Goal: Information Seeking & Learning: Learn about a topic

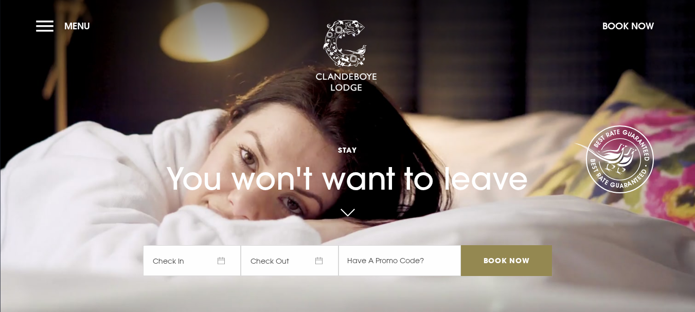
checkbox input "true"
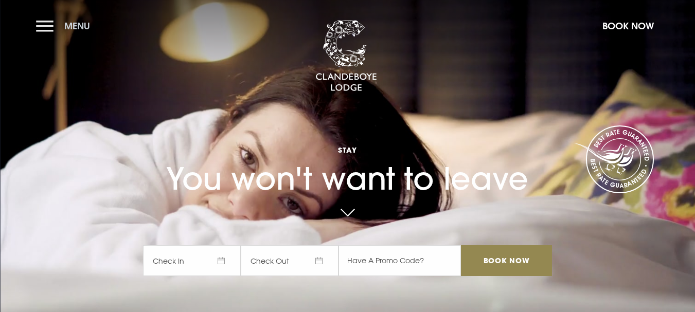
click at [45, 26] on button "Menu" at bounding box center [65, 26] width 59 height 22
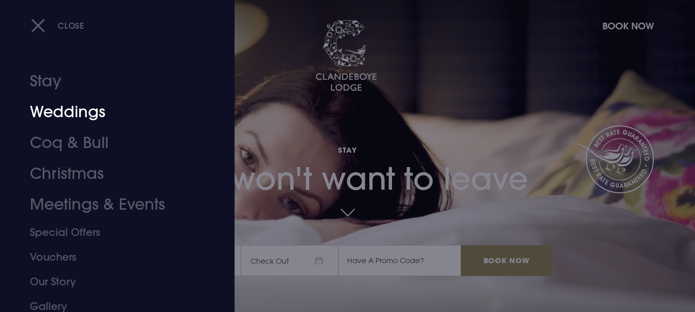
click at [46, 115] on link "Weddings" at bounding box center [111, 112] width 162 height 31
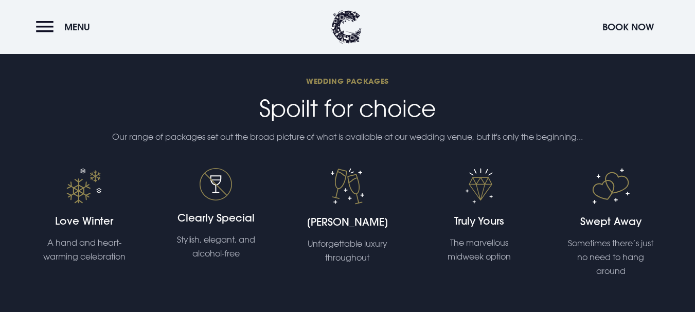
scroll to position [2111, 0]
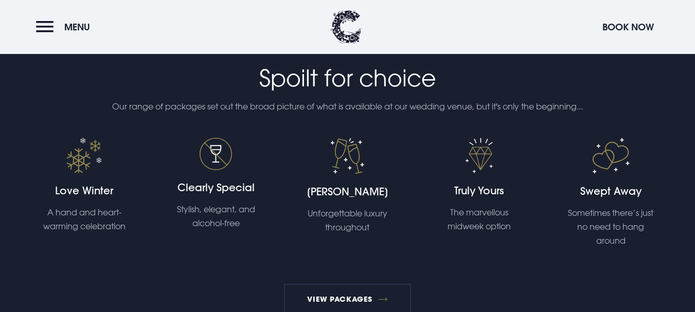
click at [84, 161] on img at bounding box center [83, 155] width 35 height 35
click at [302, 301] on link "View Packages" at bounding box center [347, 299] width 127 height 31
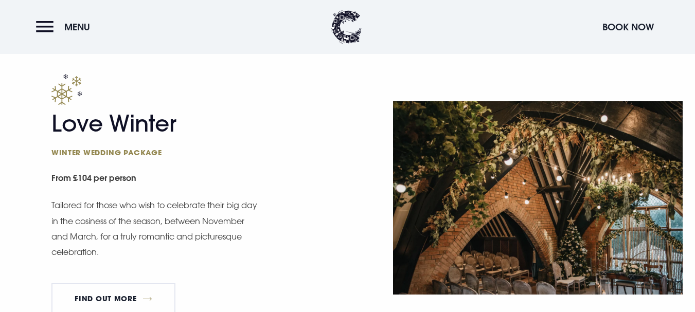
scroll to position [1210, 0]
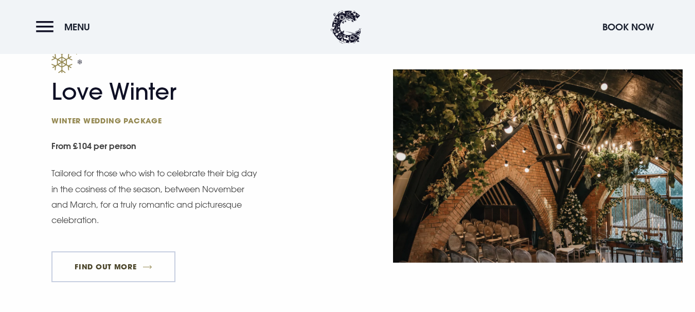
click at [105, 270] on link "FIND OUT MORE" at bounding box center [113, 266] width 124 height 31
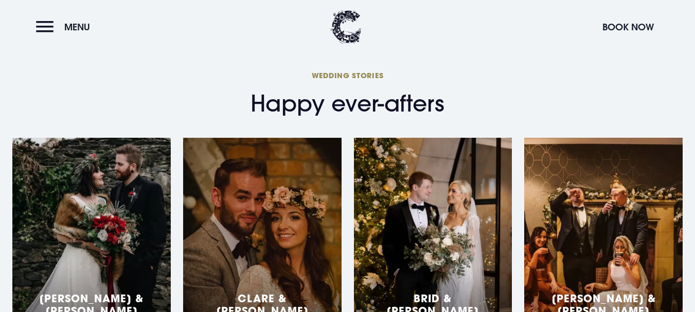
scroll to position [1590, 0]
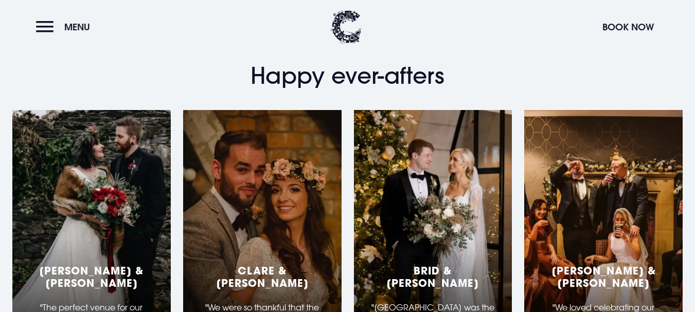
click at [472, 264] on h5 "Brid & Brendan" at bounding box center [433, 276] width 134 height 25
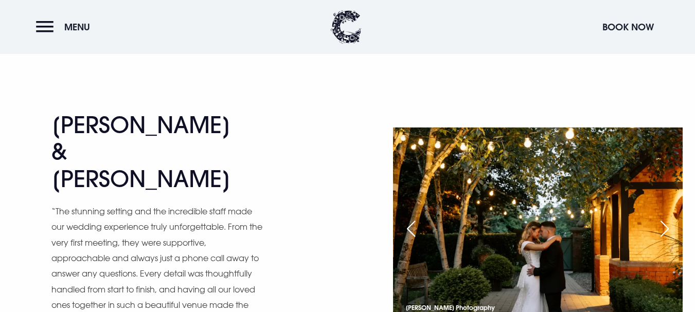
scroll to position [1637, 0]
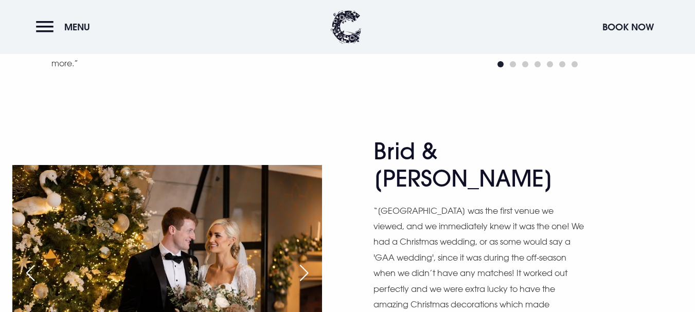
click at [306, 262] on div "Next slide" at bounding box center [304, 273] width 26 height 23
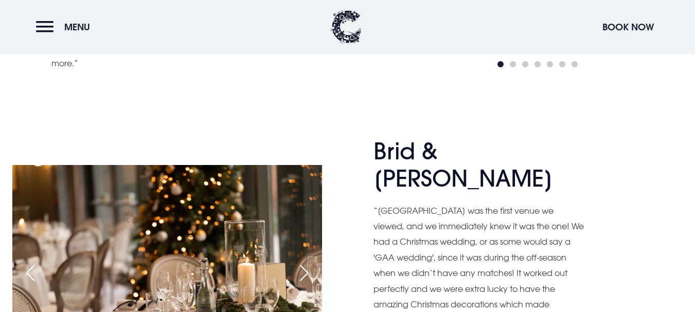
click at [306, 262] on div "Next slide" at bounding box center [304, 273] width 26 height 23
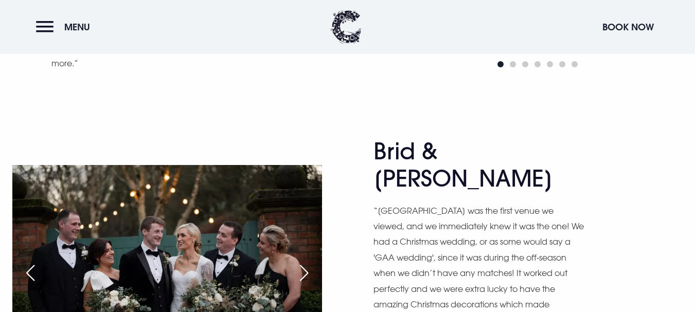
click at [306, 262] on div "Next slide" at bounding box center [304, 273] width 26 height 23
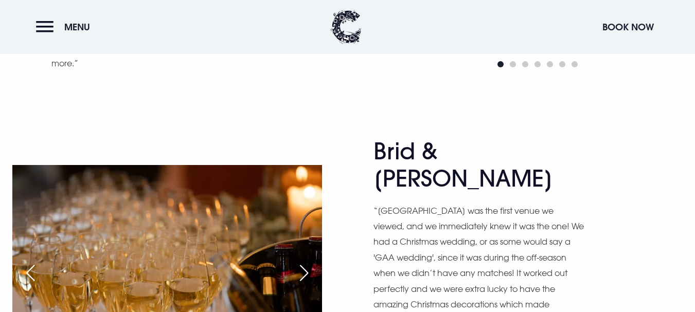
click at [306, 262] on div "Next slide" at bounding box center [304, 273] width 26 height 23
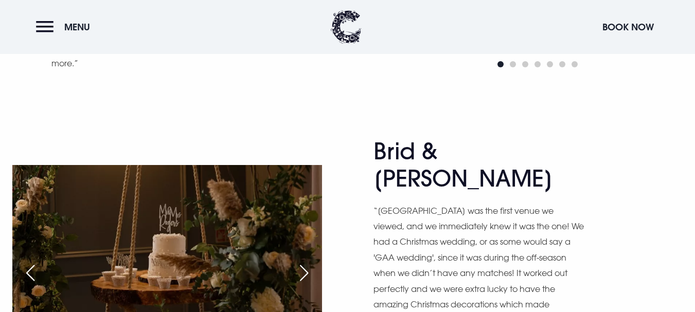
click at [306, 262] on div "Next slide" at bounding box center [304, 273] width 26 height 23
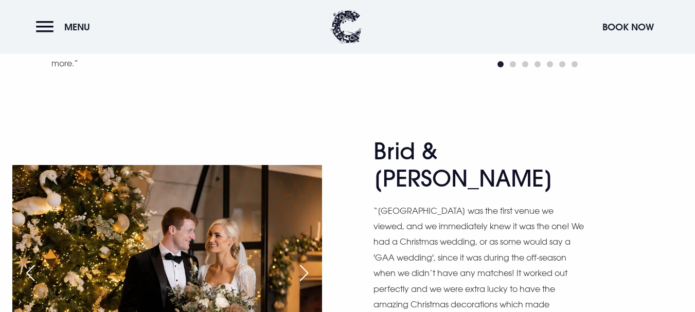
click at [306, 262] on div "Next slide" at bounding box center [304, 273] width 26 height 23
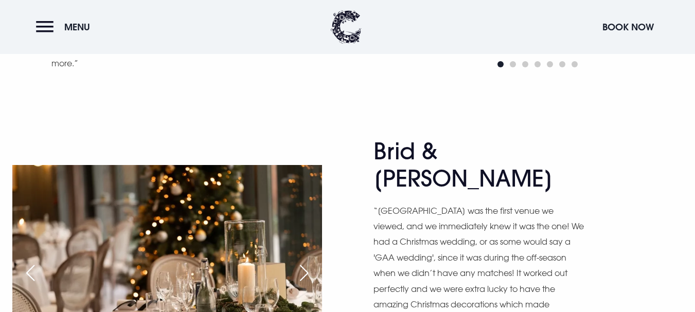
click at [306, 262] on div "Next slide" at bounding box center [304, 273] width 26 height 23
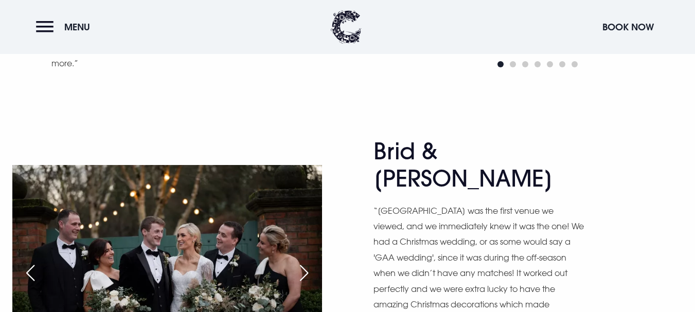
click at [306, 262] on div "Next slide" at bounding box center [304, 273] width 26 height 23
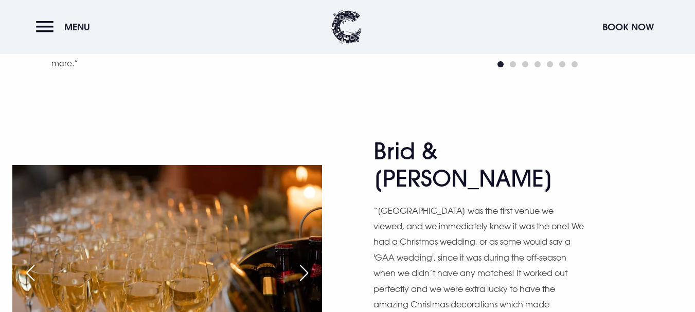
click at [306, 262] on div "Next slide" at bounding box center [304, 273] width 26 height 23
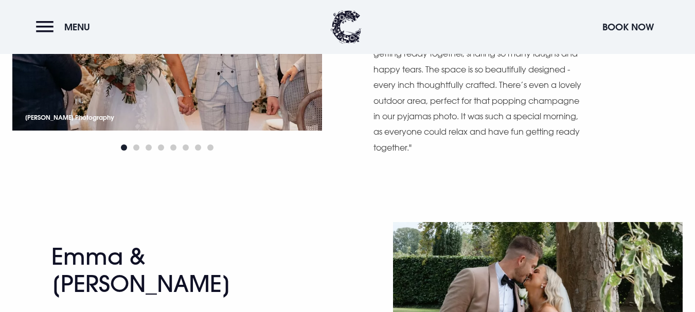
scroll to position [836, 0]
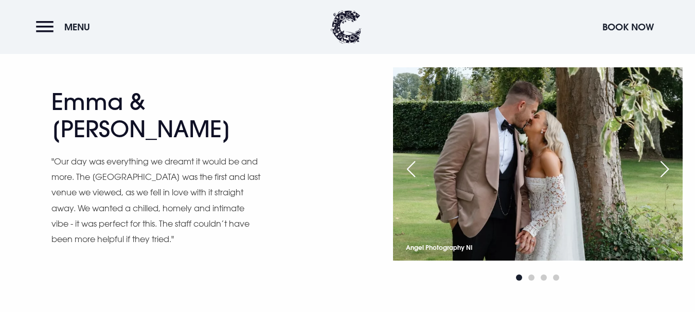
click at [665, 158] on div "Next slide" at bounding box center [664, 169] width 26 height 23
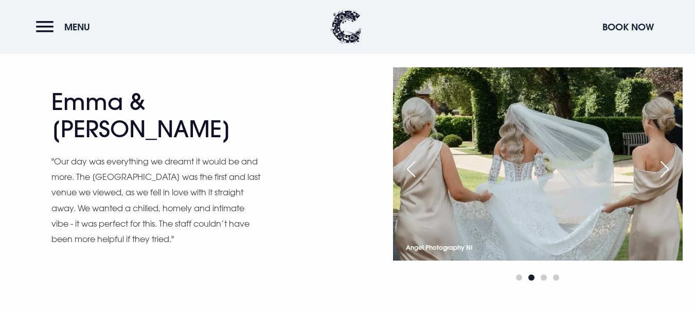
click at [665, 158] on div "Next slide" at bounding box center [664, 169] width 26 height 23
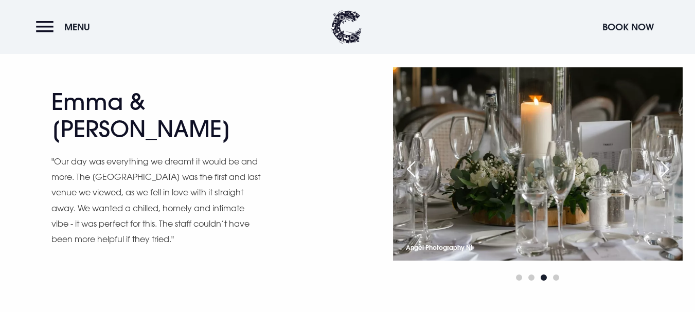
click at [665, 158] on div "Next slide" at bounding box center [664, 169] width 26 height 23
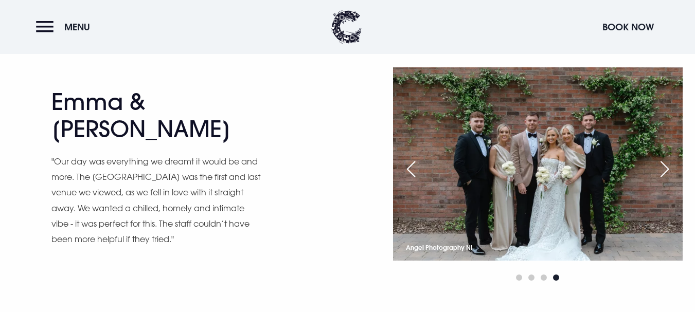
click at [665, 158] on div "Next slide" at bounding box center [664, 169] width 26 height 23
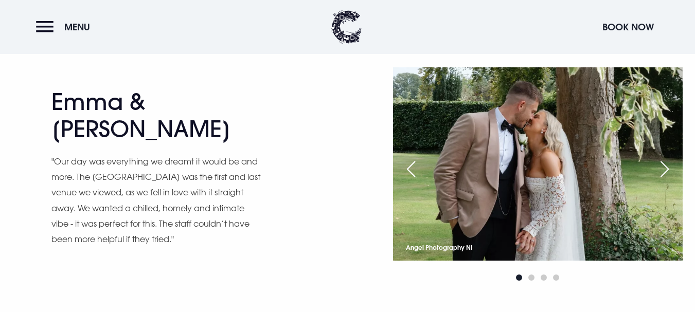
click at [665, 158] on div "Next slide" at bounding box center [664, 169] width 26 height 23
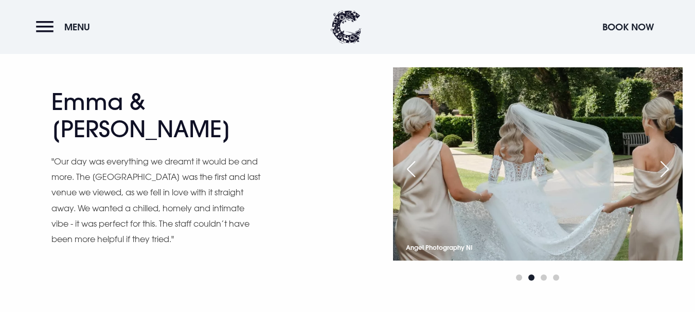
click at [665, 158] on div "Next slide" at bounding box center [664, 169] width 26 height 23
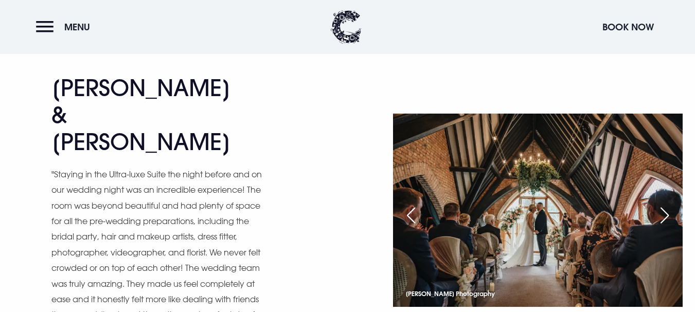
scroll to position [2056, 0]
